Goal: Use online tool/utility: Use online tool/utility

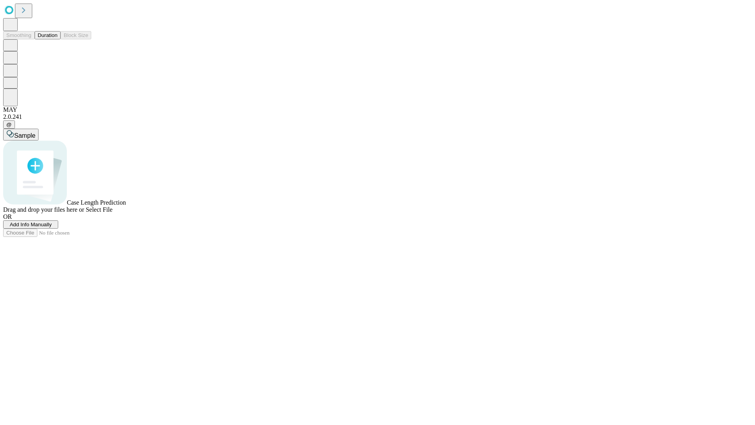
click at [112, 213] on span "Select File" at bounding box center [99, 209] width 27 height 7
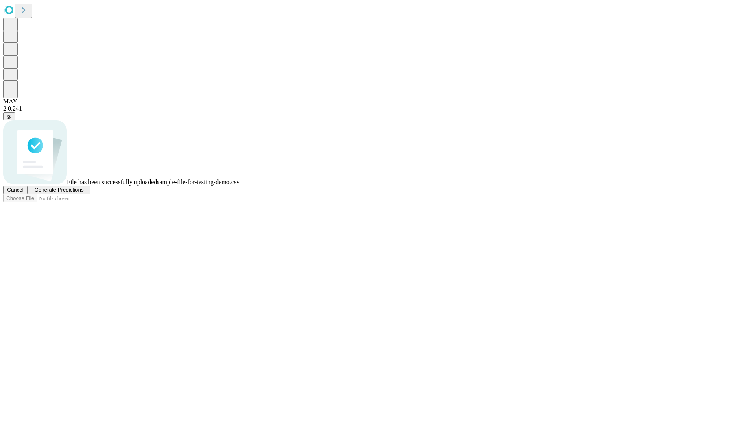
click at [83, 193] on span "Generate Predictions" at bounding box center [58, 190] width 49 height 6
